Goal: Information Seeking & Learning: Learn about a topic

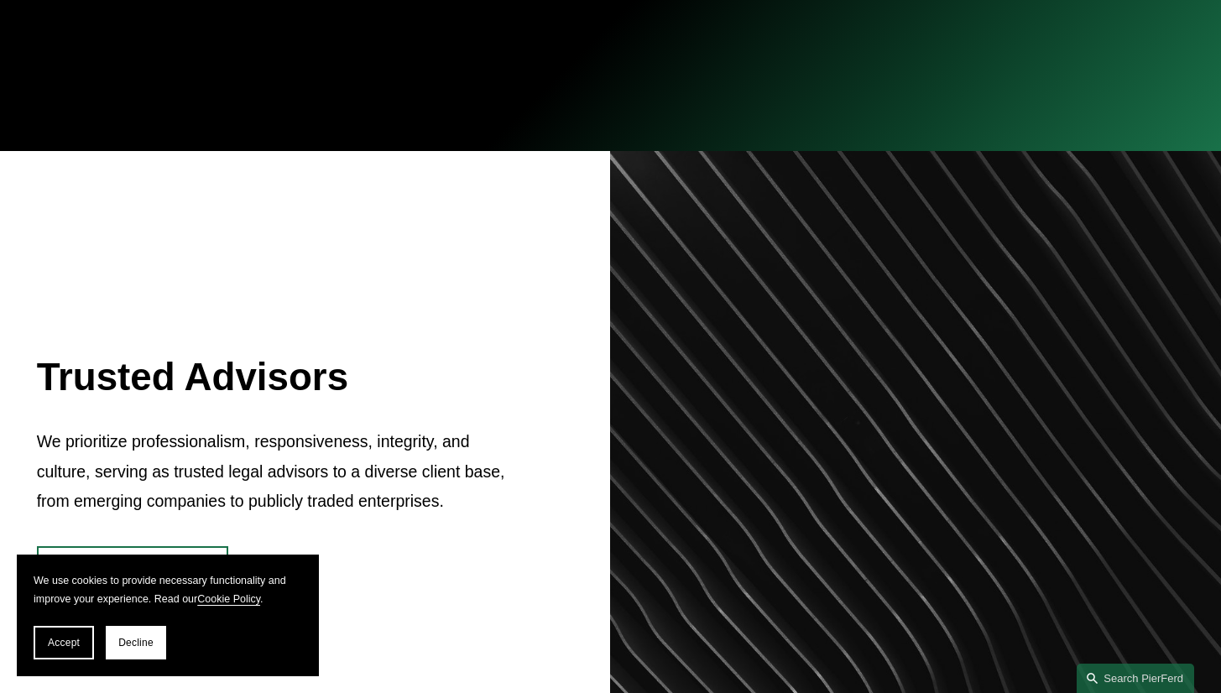
scroll to position [575, 0]
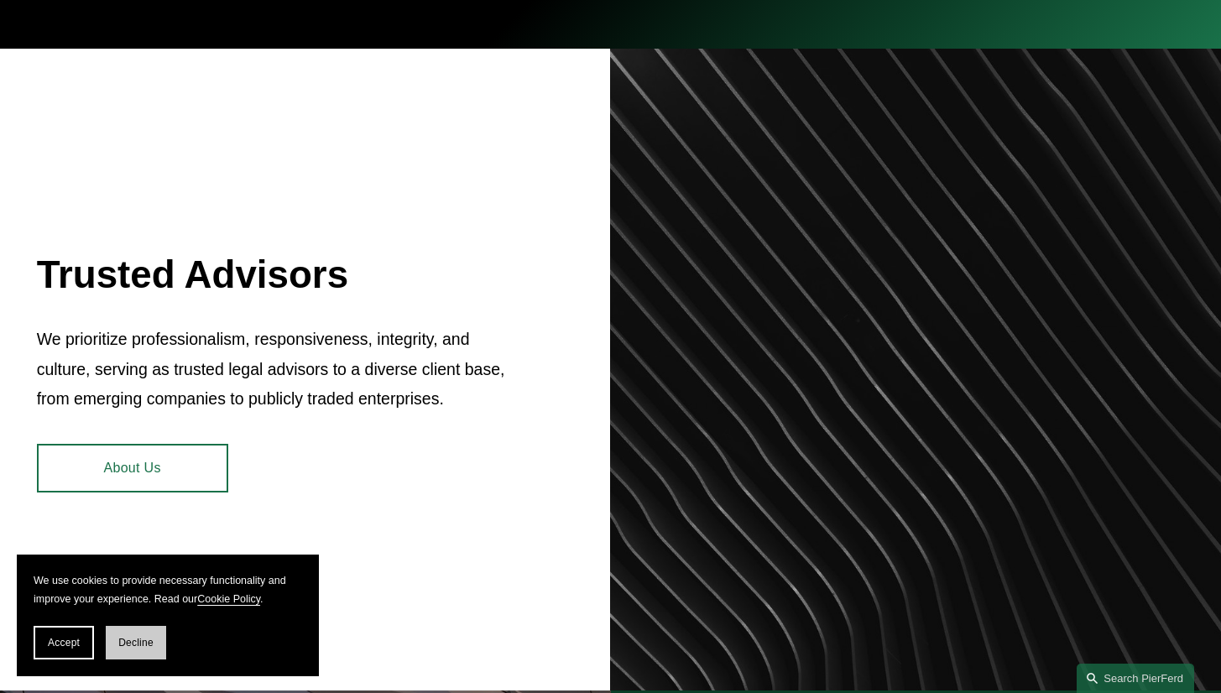
click at [126, 633] on button "Decline" at bounding box center [136, 643] width 60 height 34
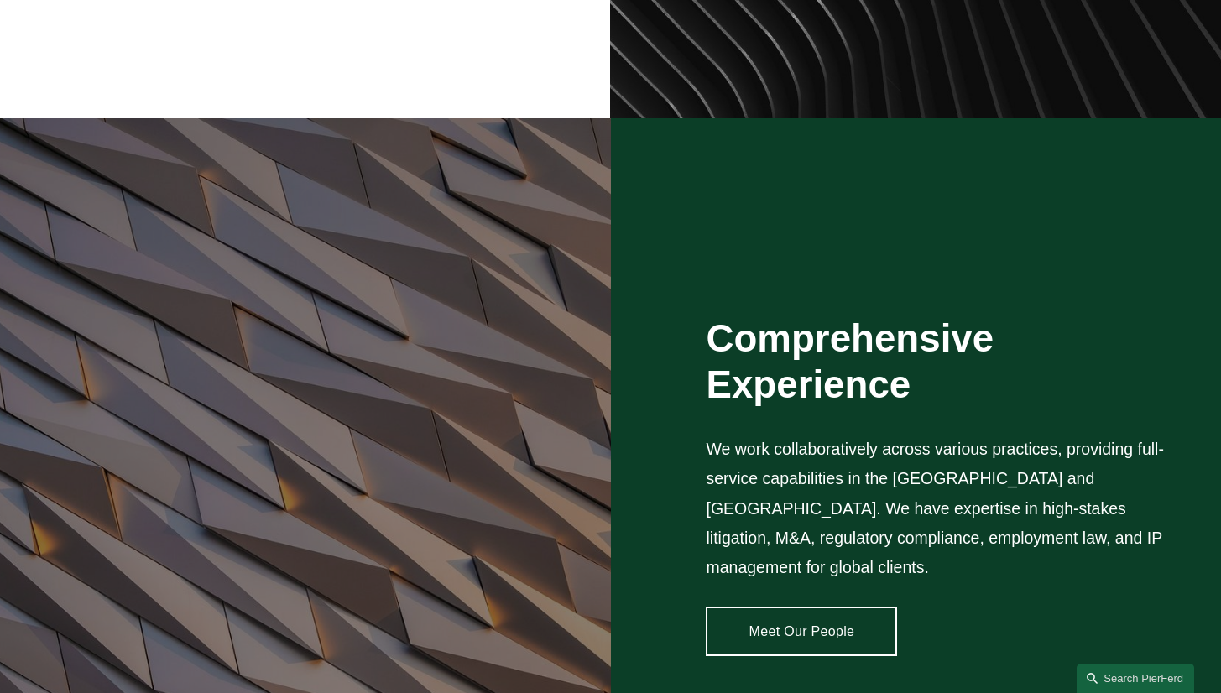
scroll to position [1154, 0]
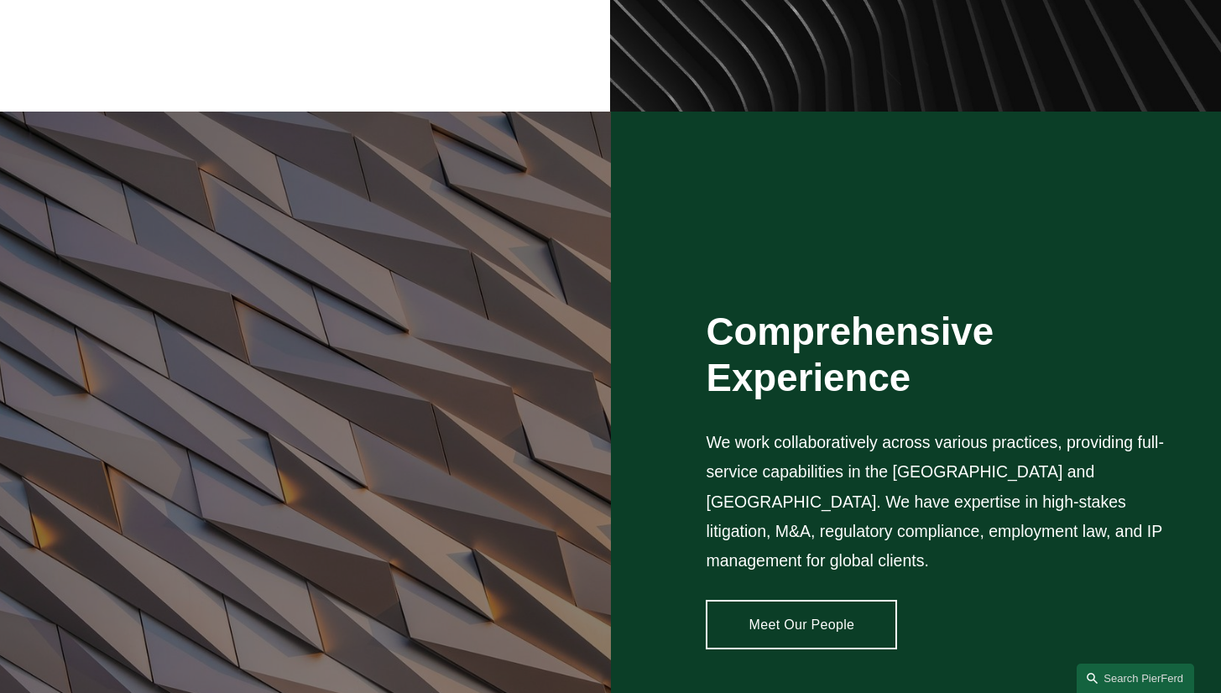
click at [753, 600] on link "Meet Our People" at bounding box center [801, 625] width 191 height 50
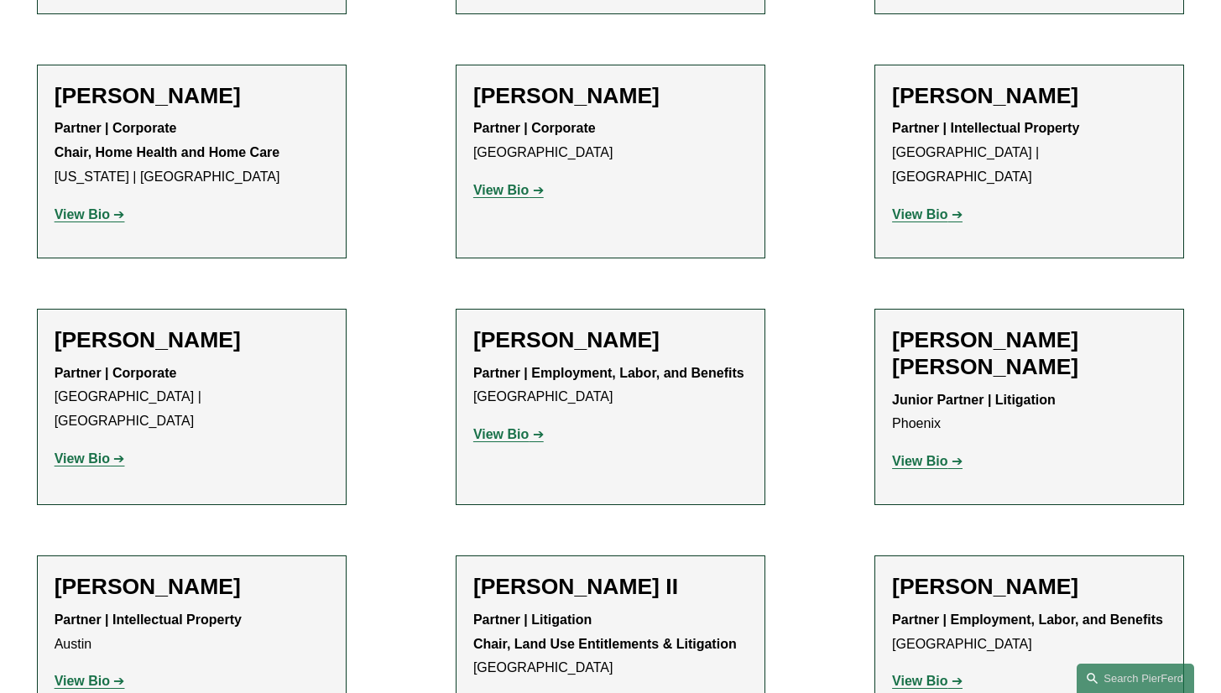
scroll to position [1358, 0]
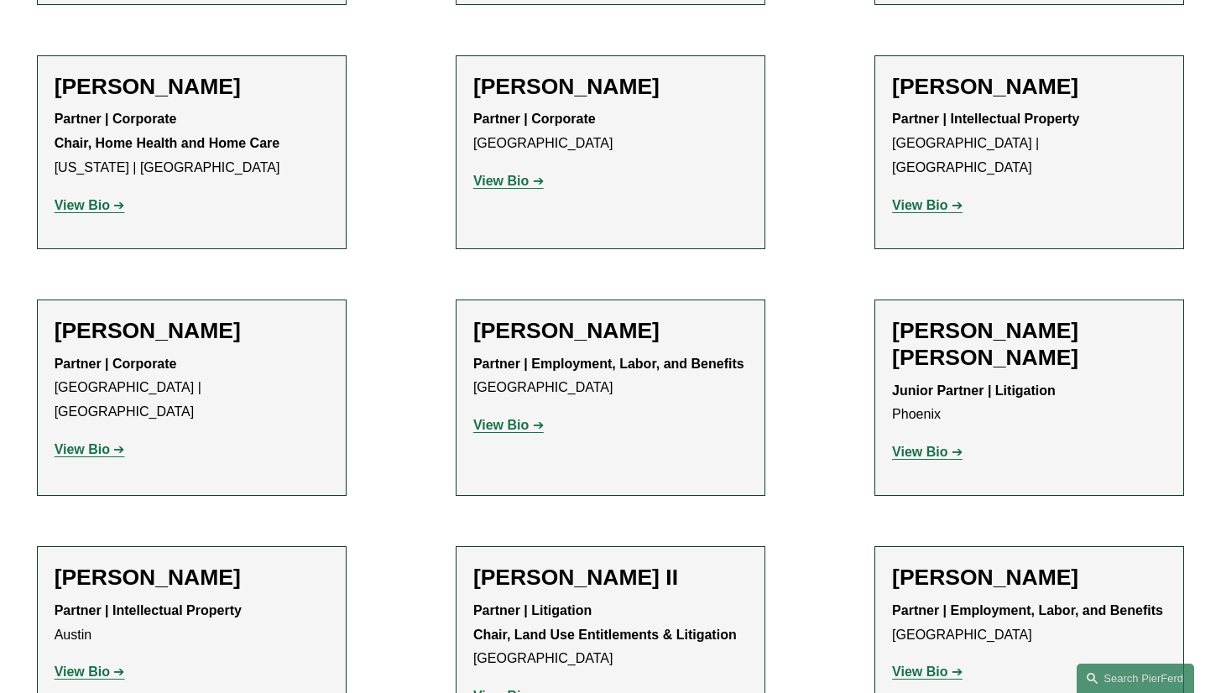
click at [913, 445] on strong "View Bio" at bounding box center [919, 452] width 55 height 14
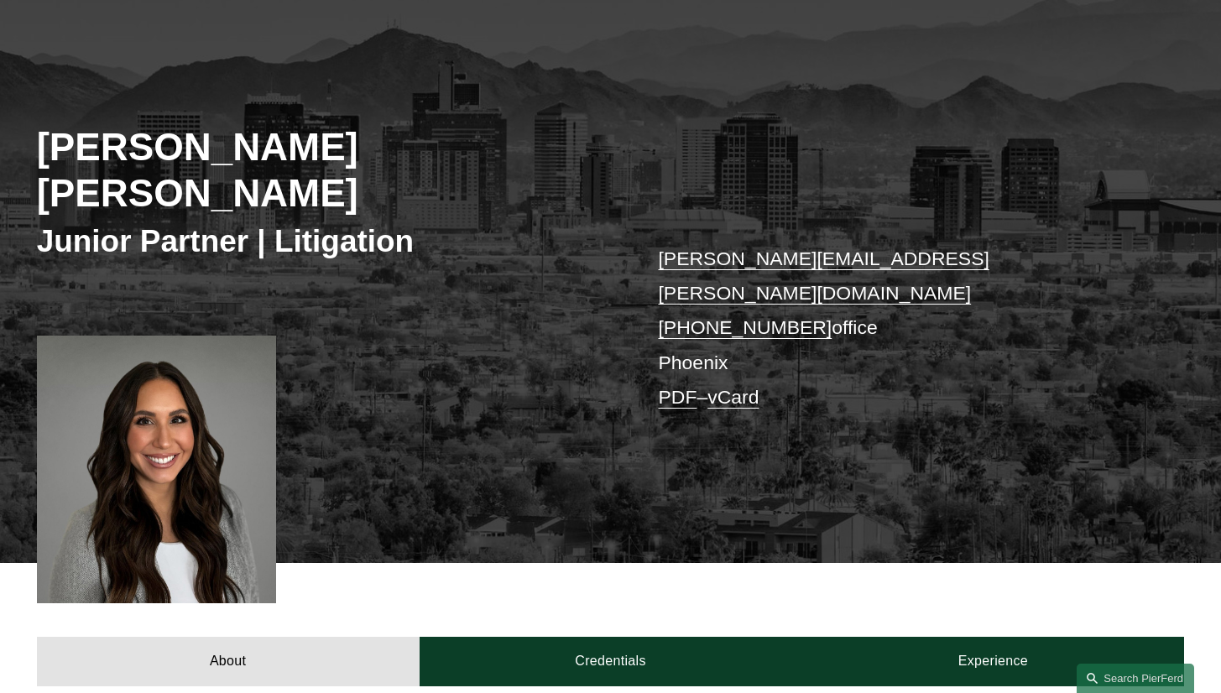
scroll to position [150, 0]
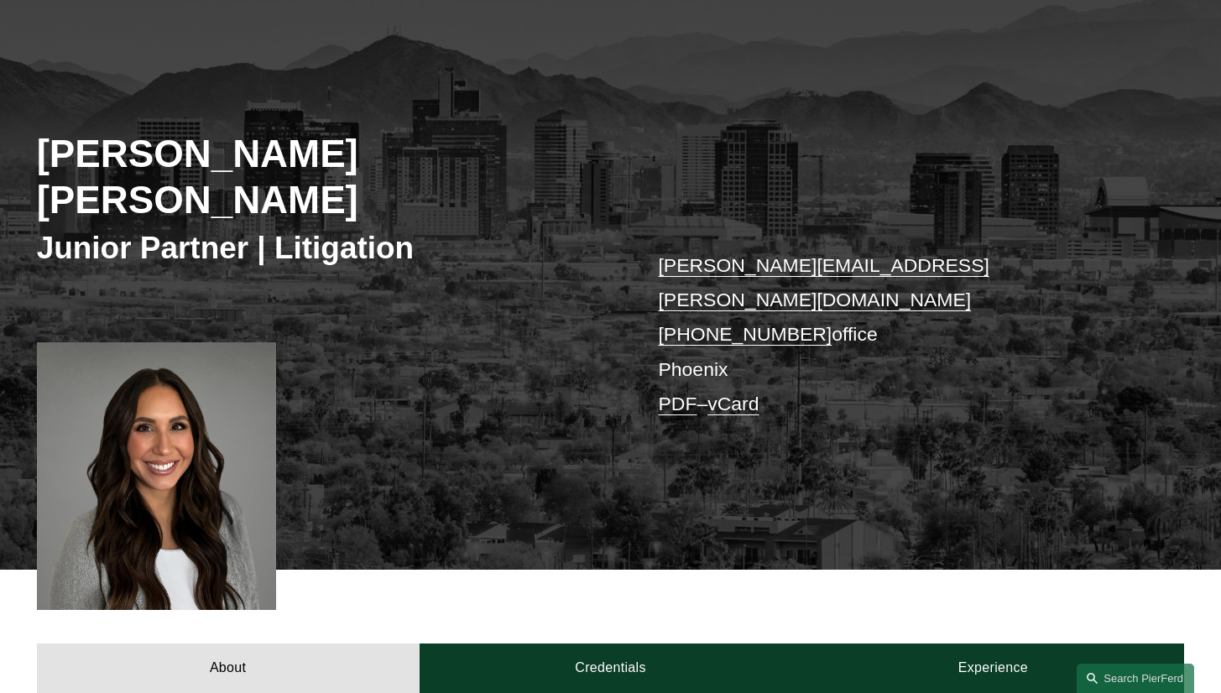
click at [910, 254] on link "mccall.bauersfeld@pierferd.com" at bounding box center [823, 282] width 331 height 56
click at [1189, 625] on div "About Credentials Experience" at bounding box center [610, 631] width 1221 height 123
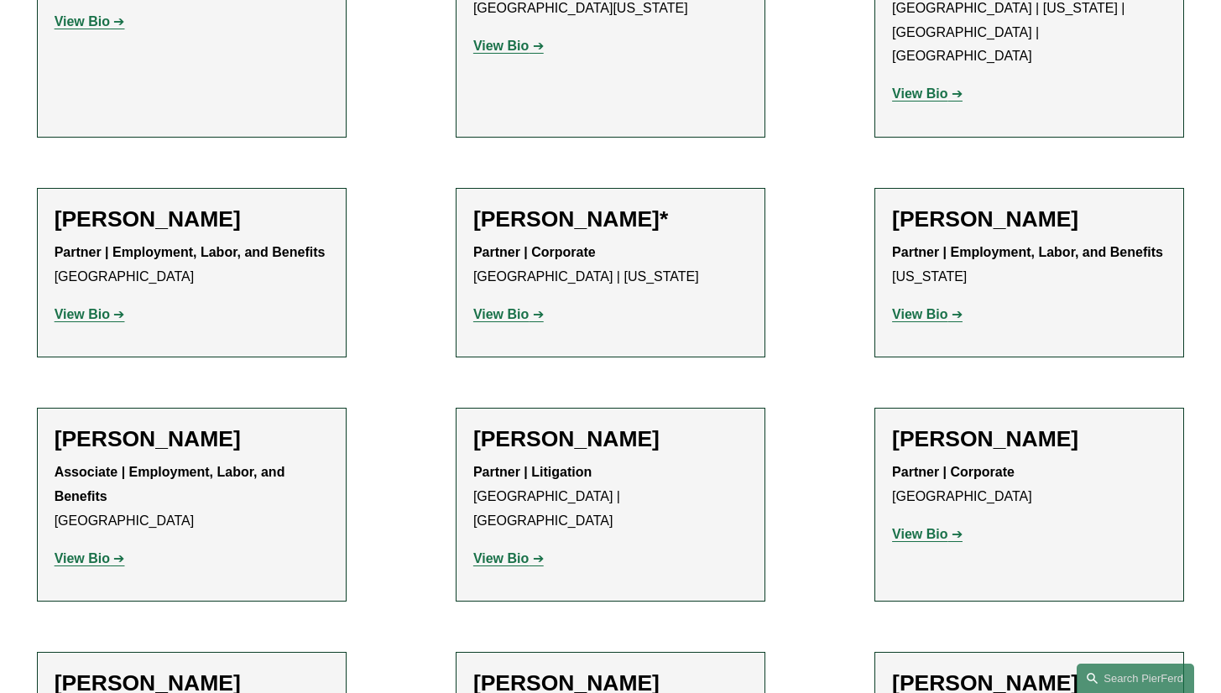
scroll to position [7001, 0]
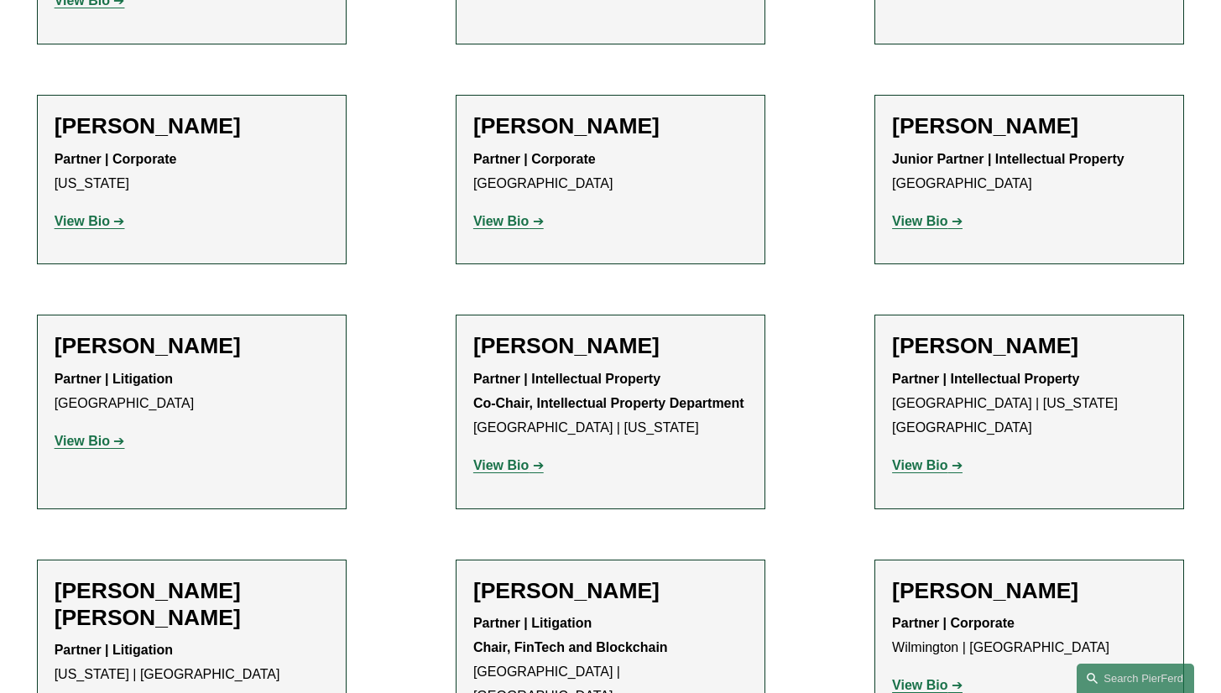
scroll to position [10729, 0]
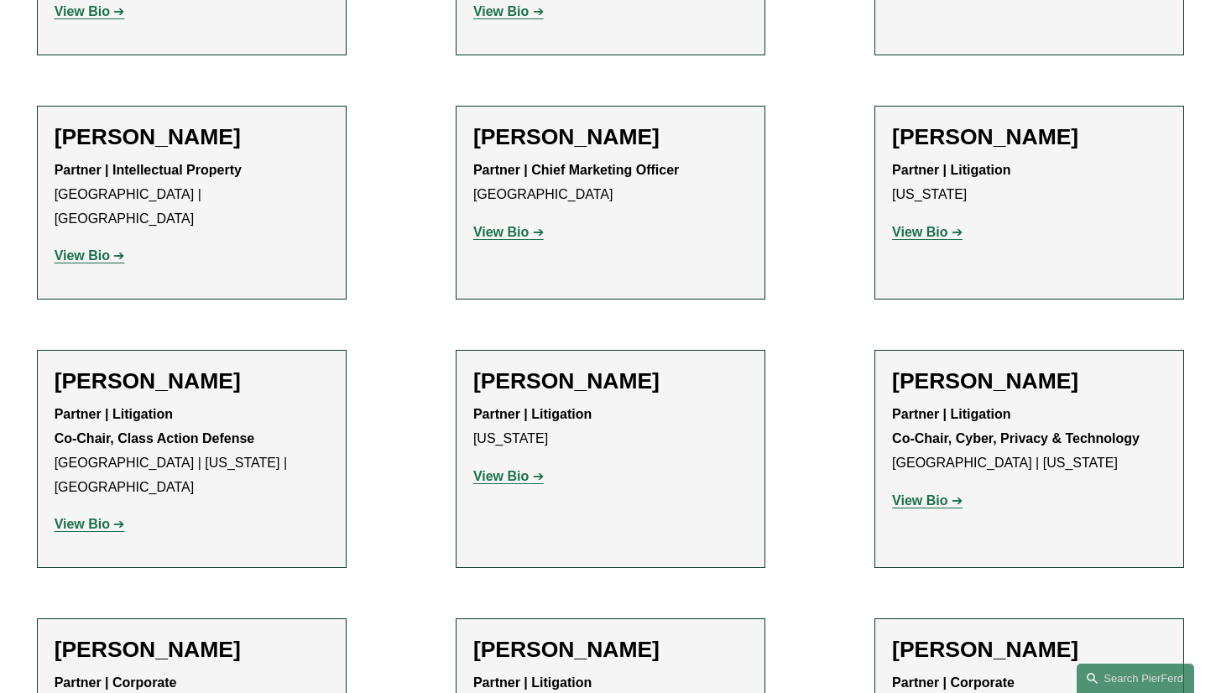
scroll to position [14572, 0]
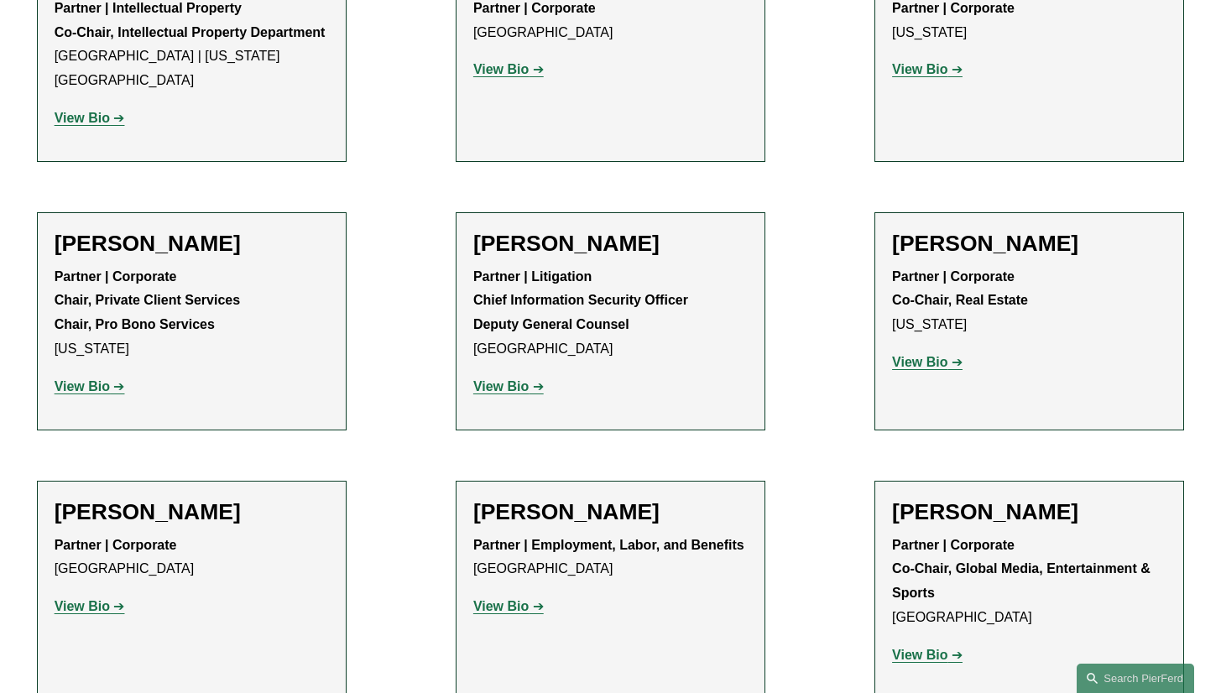
scroll to position [18708, 0]
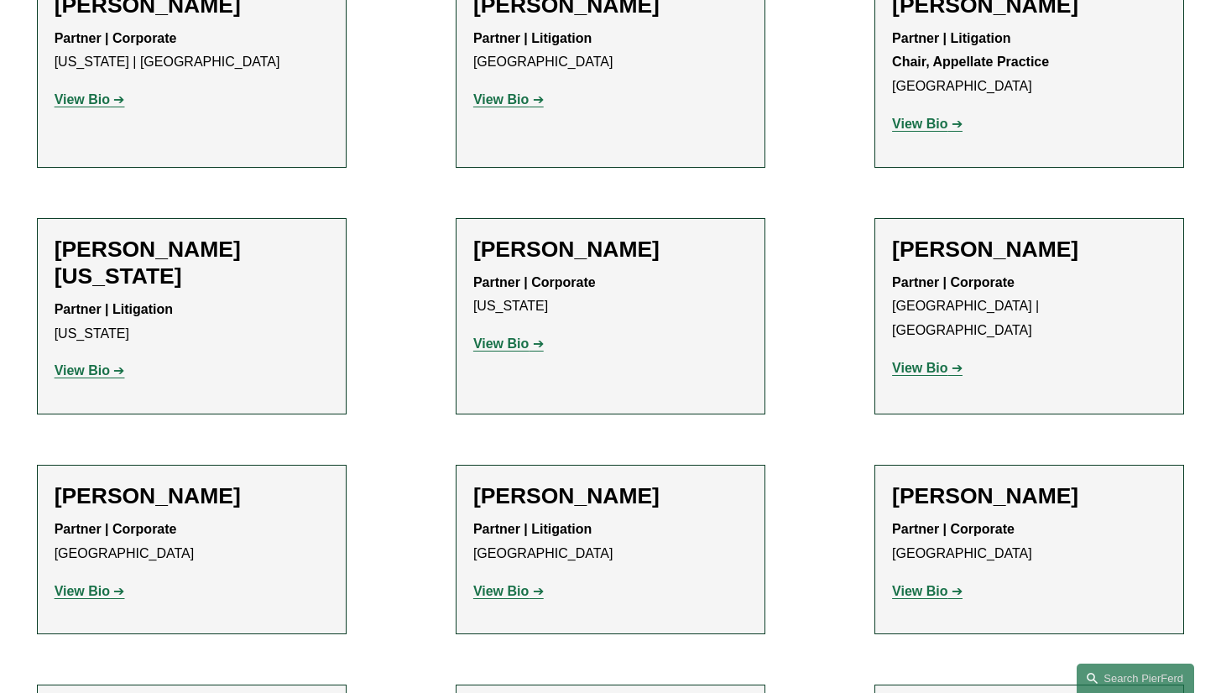
scroll to position [20598, 0]
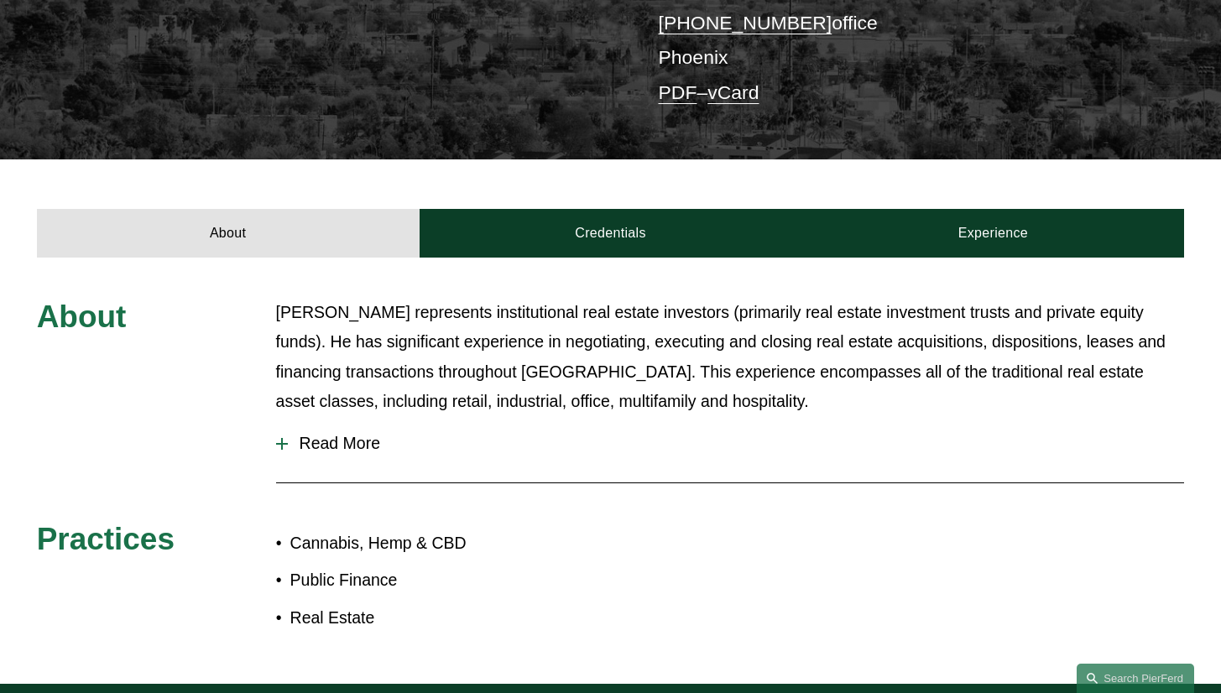
scroll to position [456, 0]
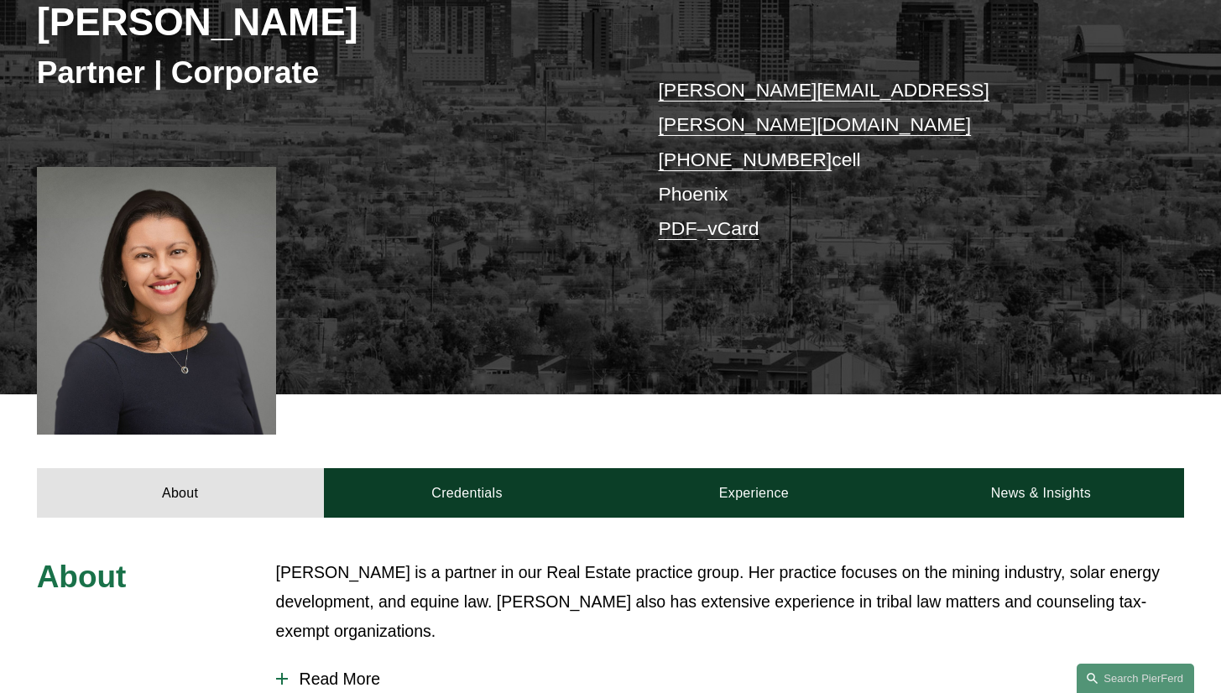
scroll to position [440, 0]
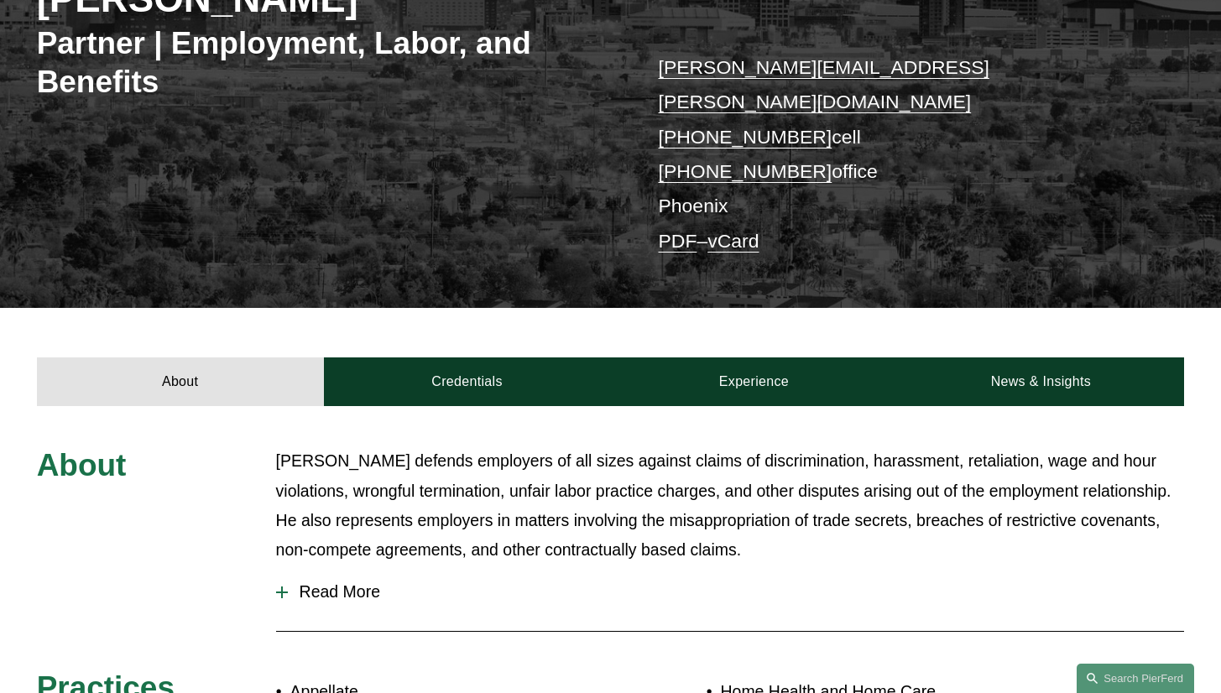
scroll to position [309, 0]
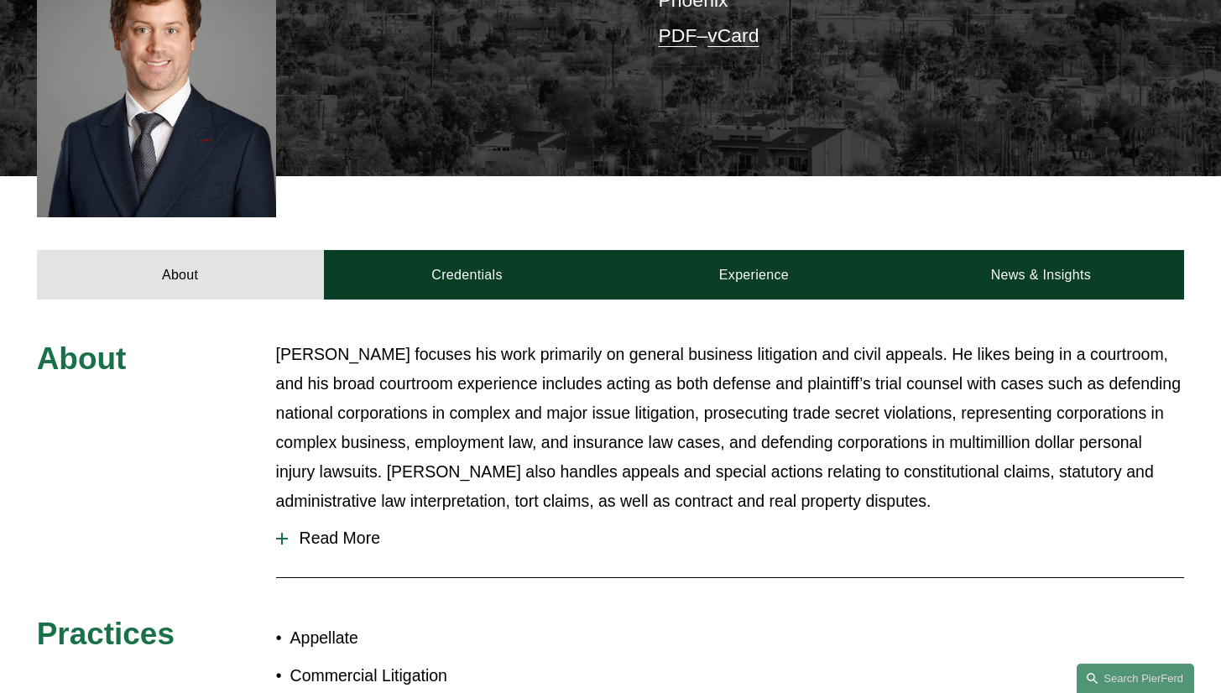
scroll to position [593, 0]
